Goal: Information Seeking & Learning: Learn about a topic

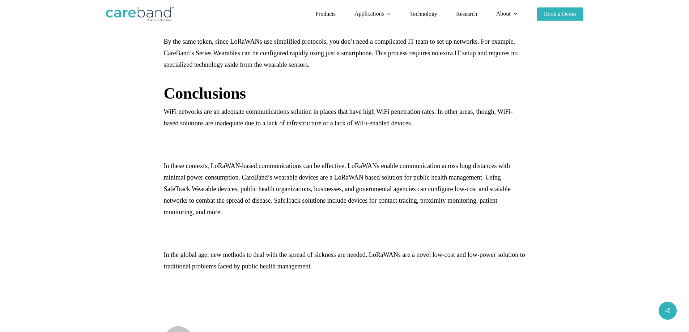
scroll to position [1013, 0]
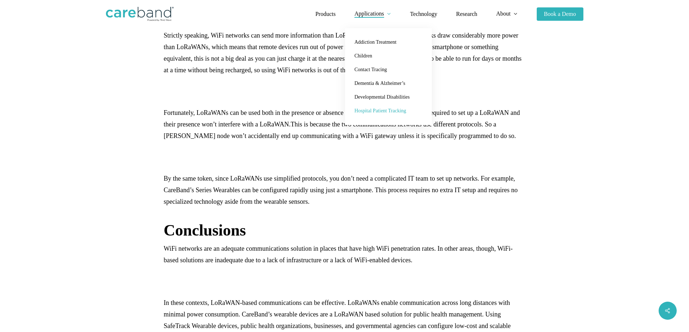
click at [372, 112] on span "Hospital Patient Tracking" at bounding box center [380, 110] width 52 height 5
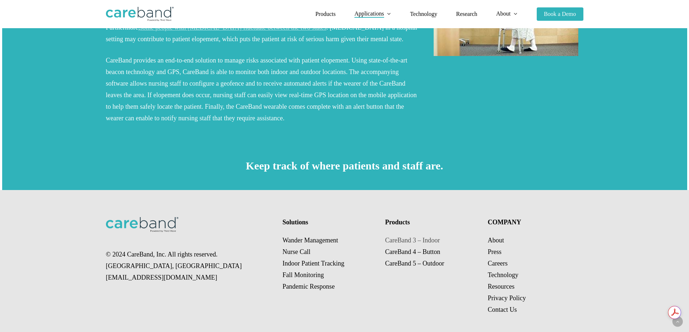
click at [398, 241] on link "CareBand 3 – Indoor" at bounding box center [412, 240] width 55 height 7
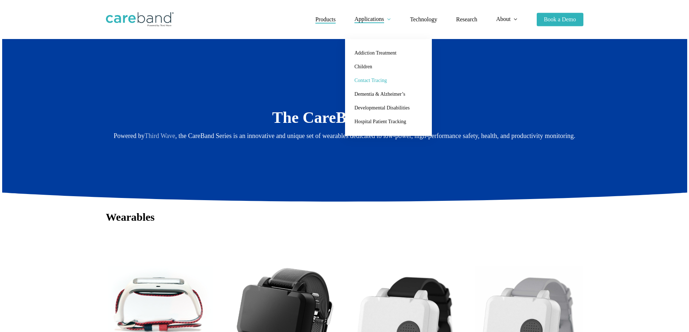
click at [366, 80] on span "Contact Tracing" at bounding box center [370, 80] width 33 height 5
